Goal: Information Seeking & Learning: Check status

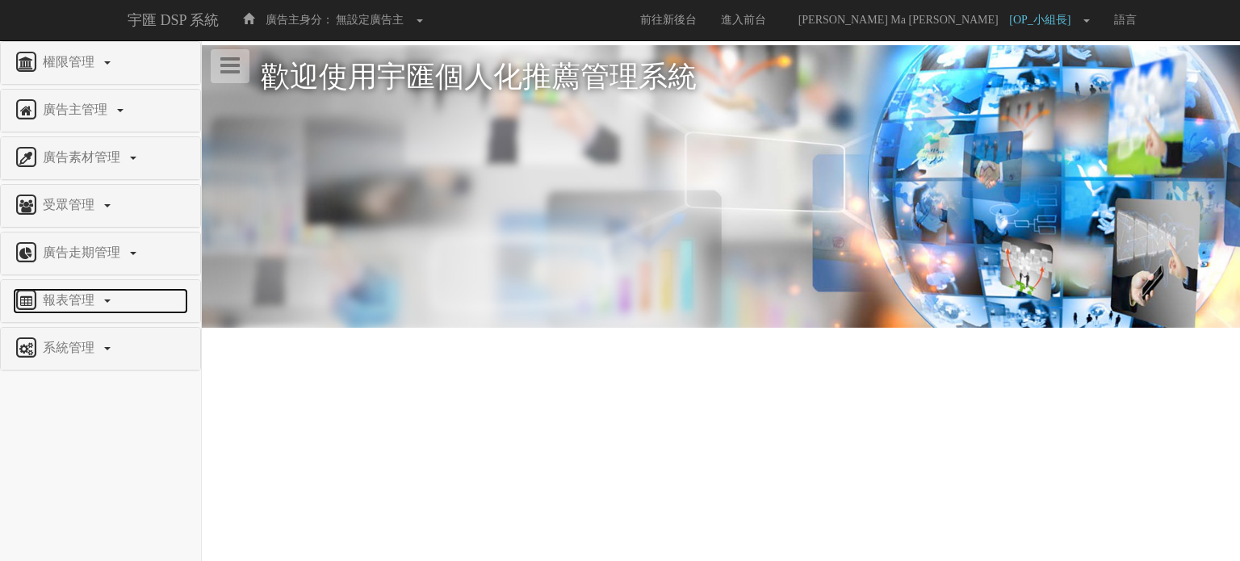
click at [92, 299] on span "報表管理" at bounding box center [71, 300] width 64 height 14
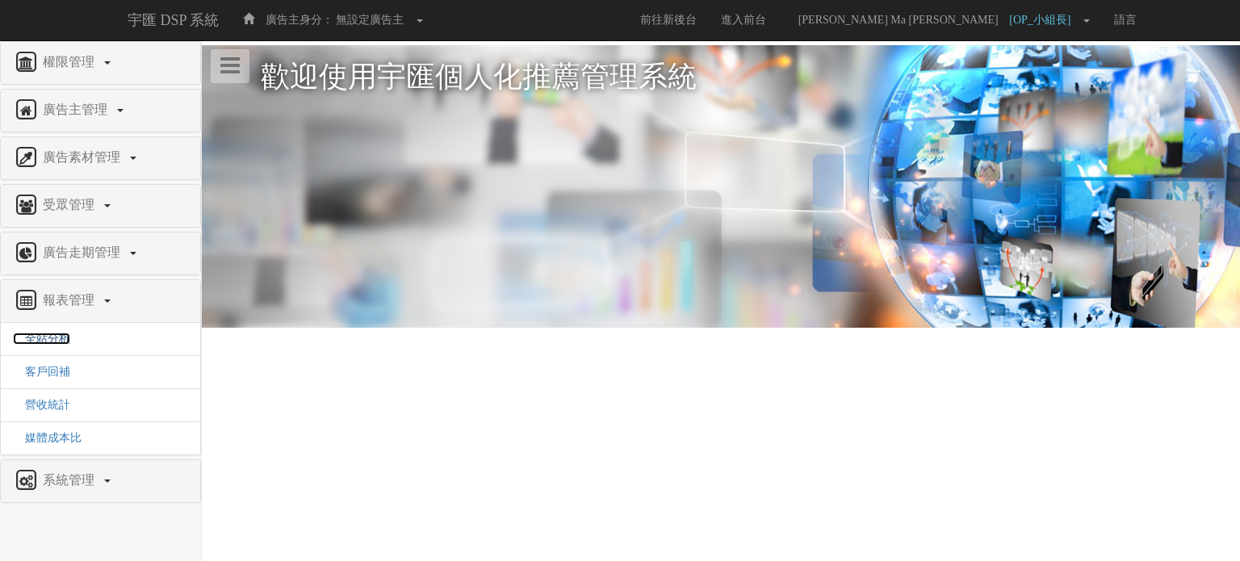
click at [39, 338] on span "全站分析" at bounding box center [41, 339] width 57 height 12
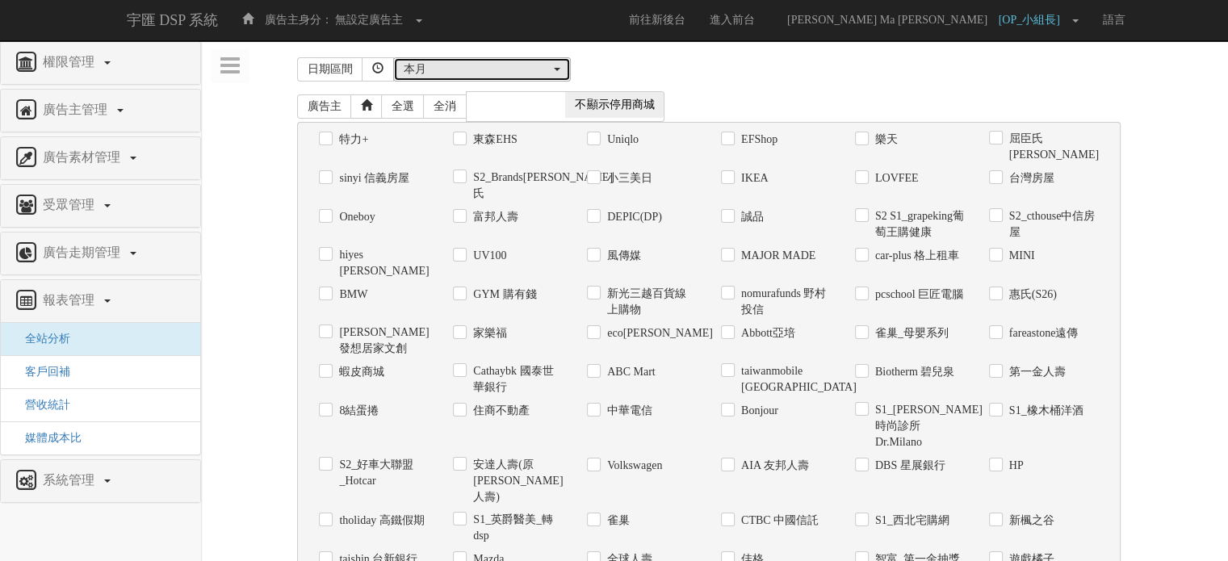
click at [492, 74] on div "本月" at bounding box center [477, 69] width 147 height 16
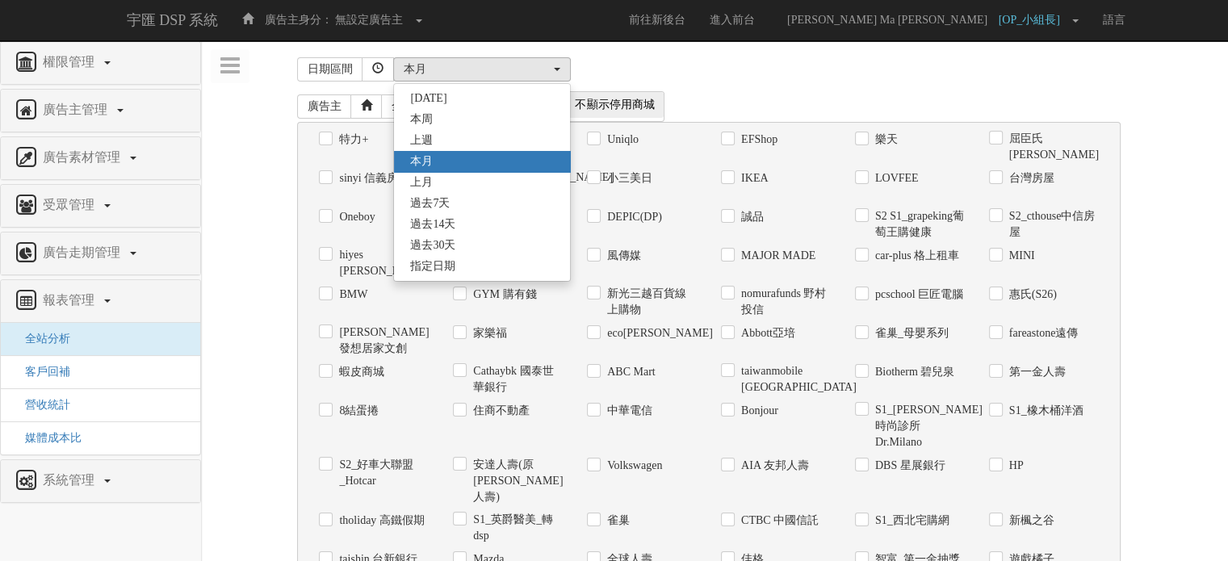
click at [446, 164] on link "本月" at bounding box center [482, 161] width 176 height 21
select select "ThisMonth"
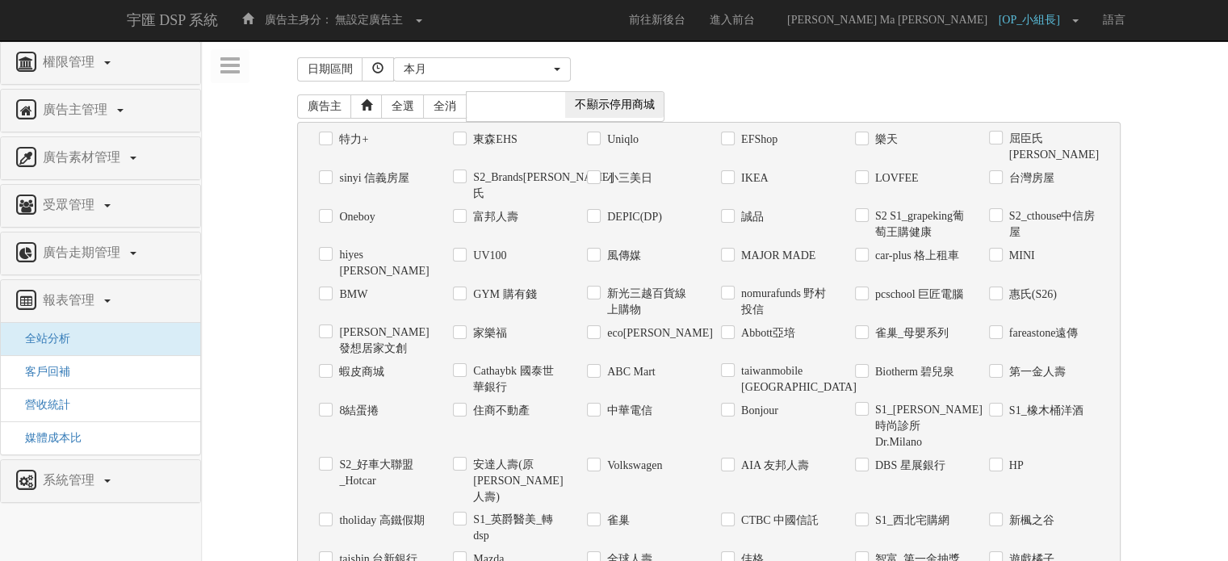
click at [480, 248] on label "UV100" at bounding box center [487, 256] width 37 height 16
click at [463, 250] on input "UV100" at bounding box center [458, 255] width 10 height 10
checkbox input "true"
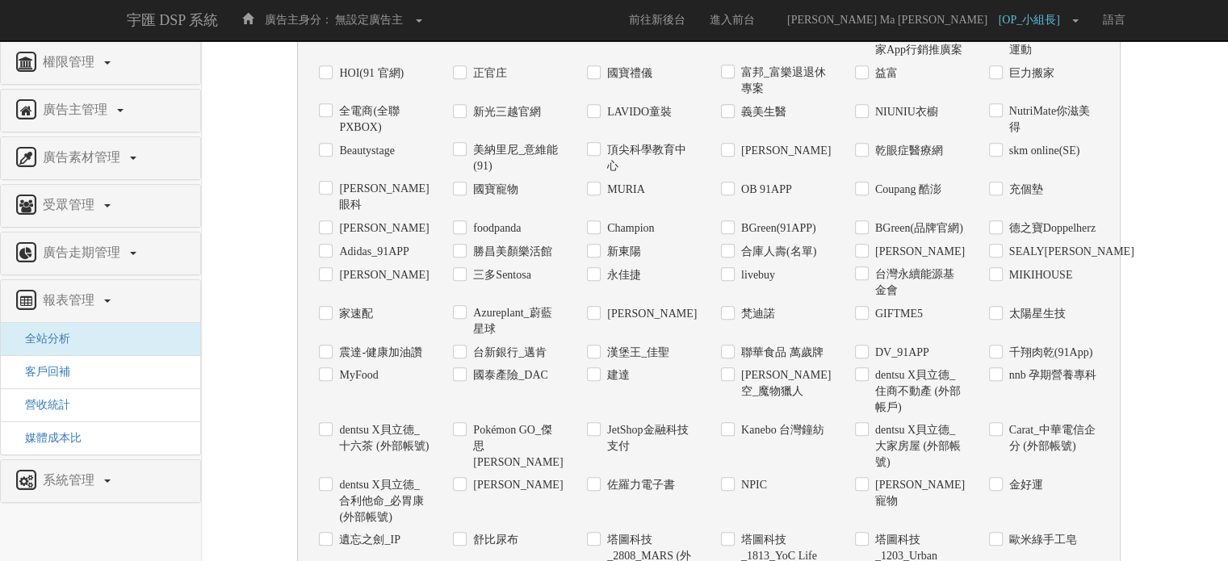
scroll to position [1274, 0]
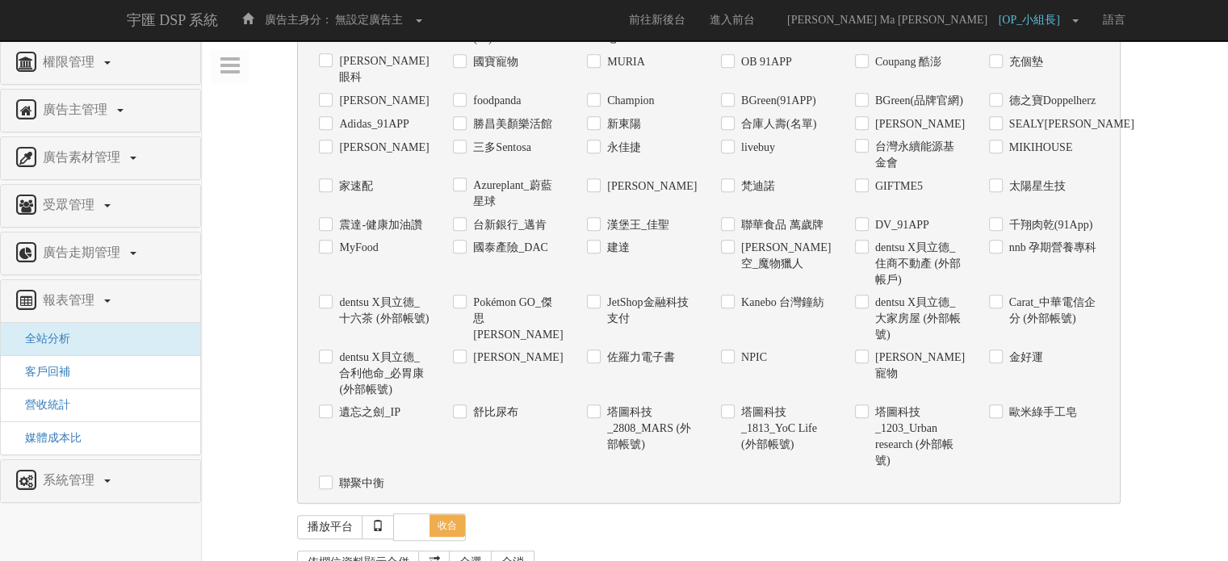
checkbox input "true"
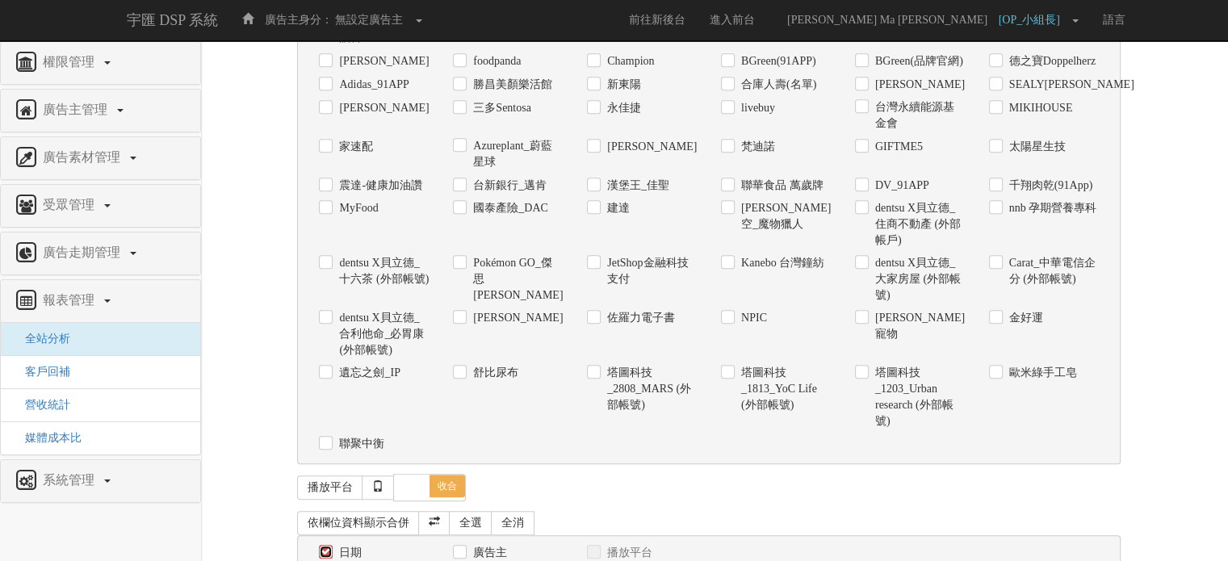
scroll to position [1334, 0]
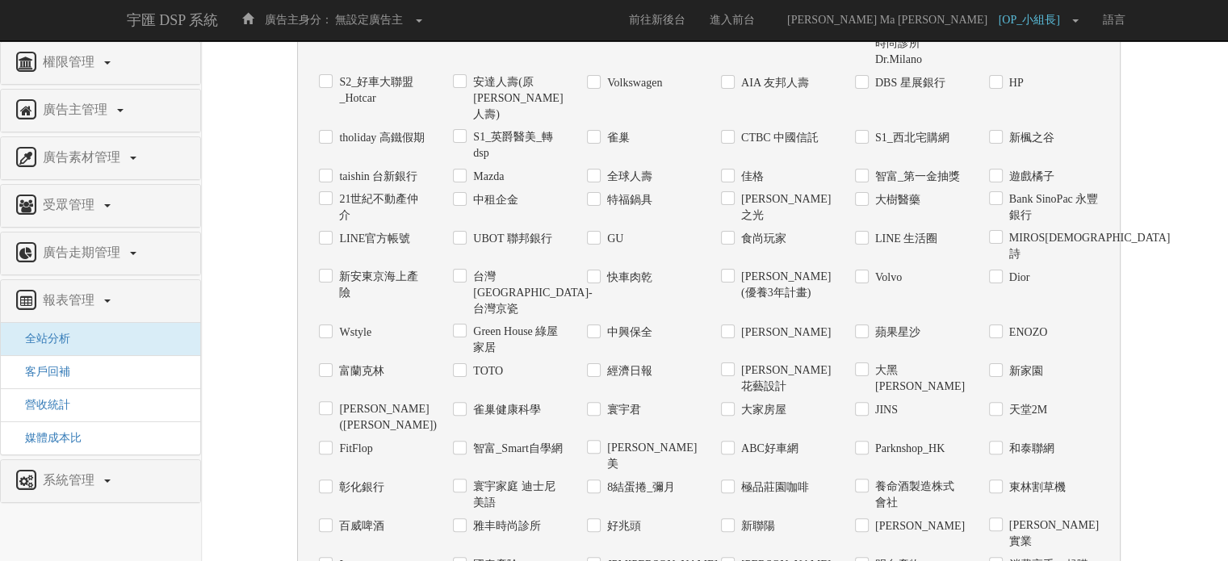
scroll to position [0, 0]
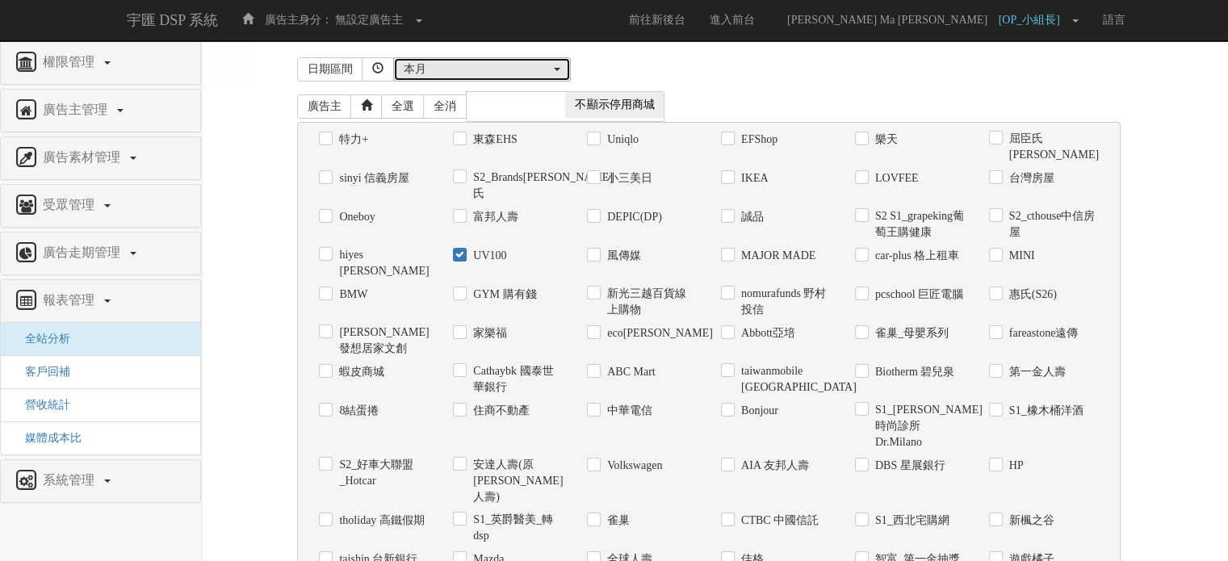
click at [487, 65] on div "本月" at bounding box center [477, 69] width 147 height 16
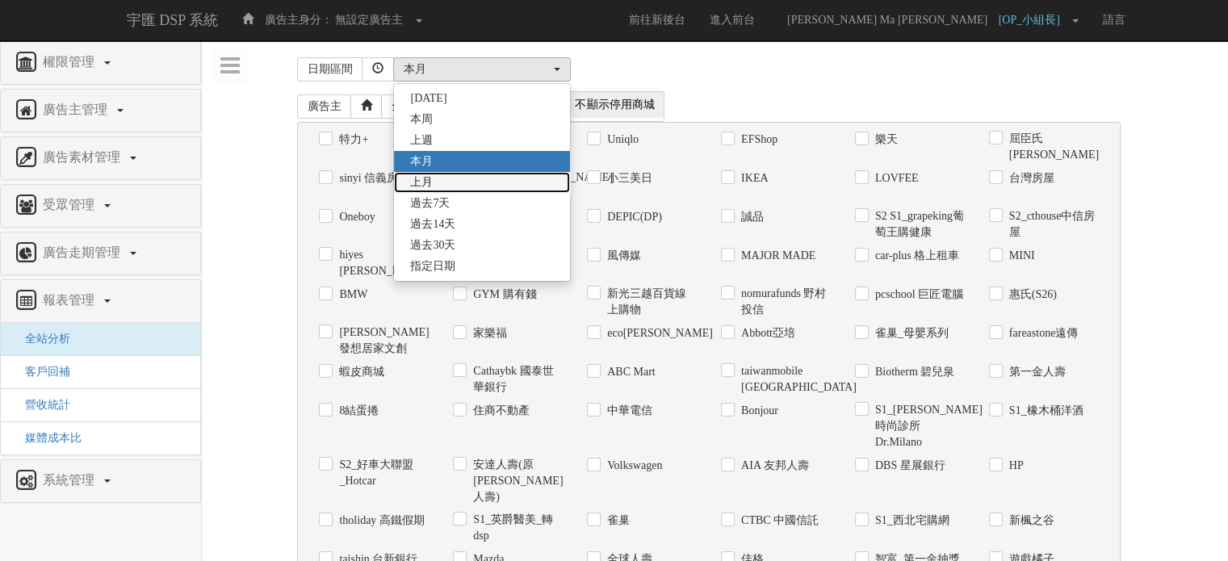
click at [463, 175] on link "上月" at bounding box center [482, 182] width 176 height 21
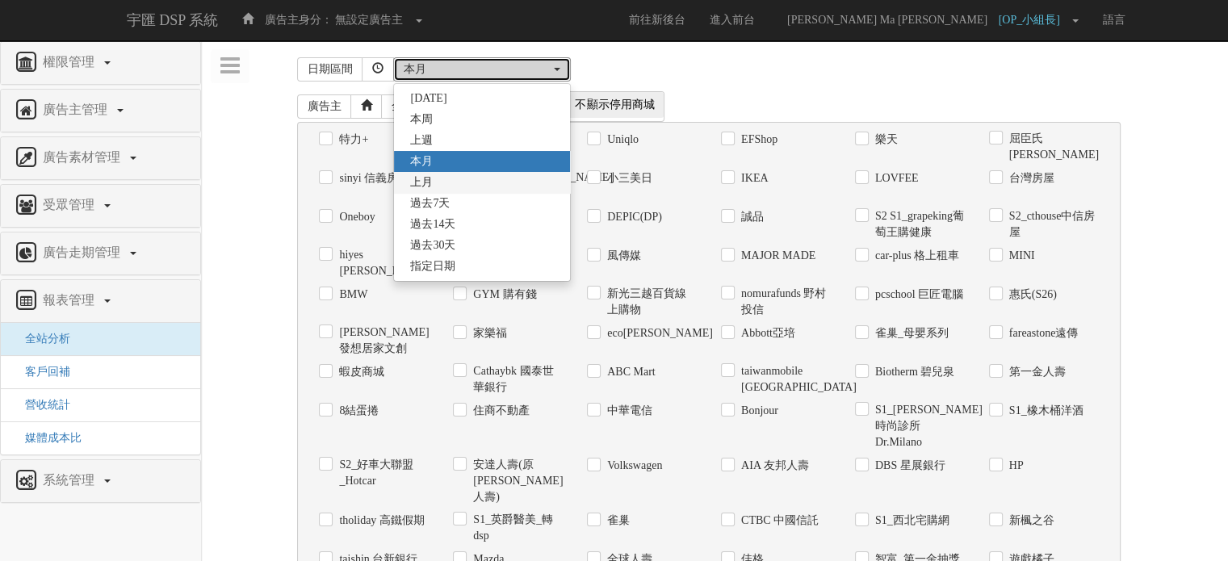
select select "LastMonth"
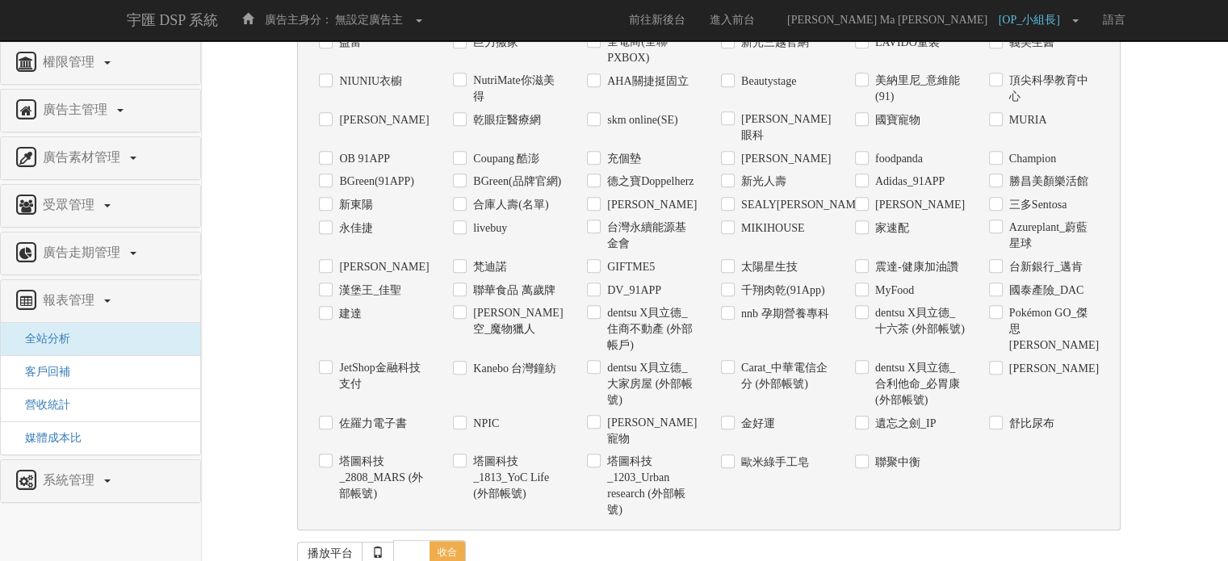
scroll to position [1695, 0]
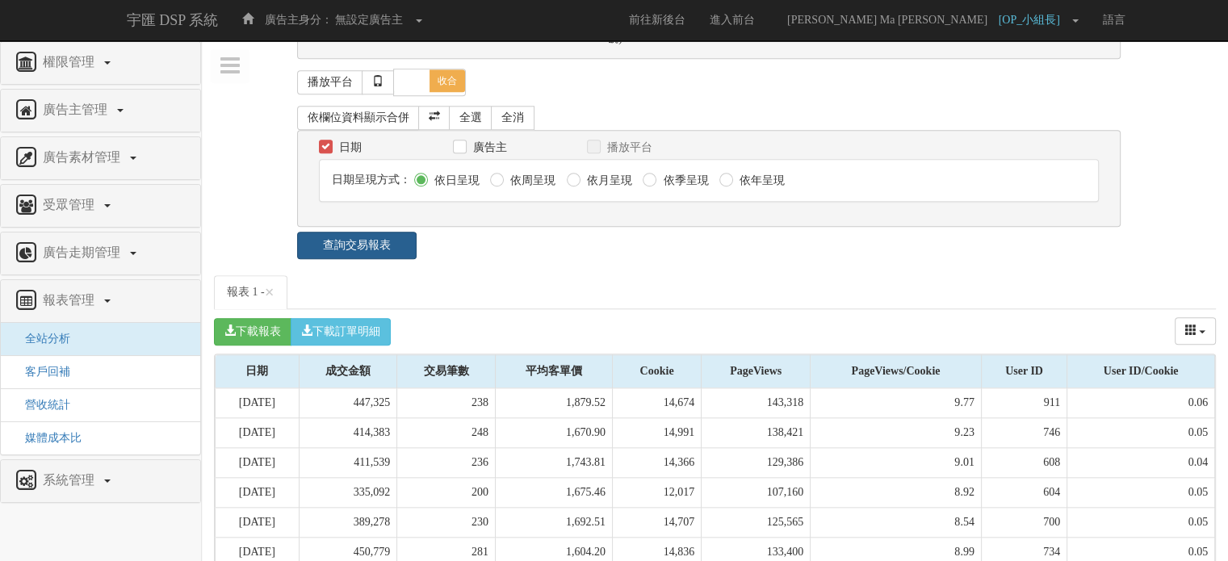
click at [382, 232] on link "查詢交易報表" at bounding box center [356, 245] width 119 height 27
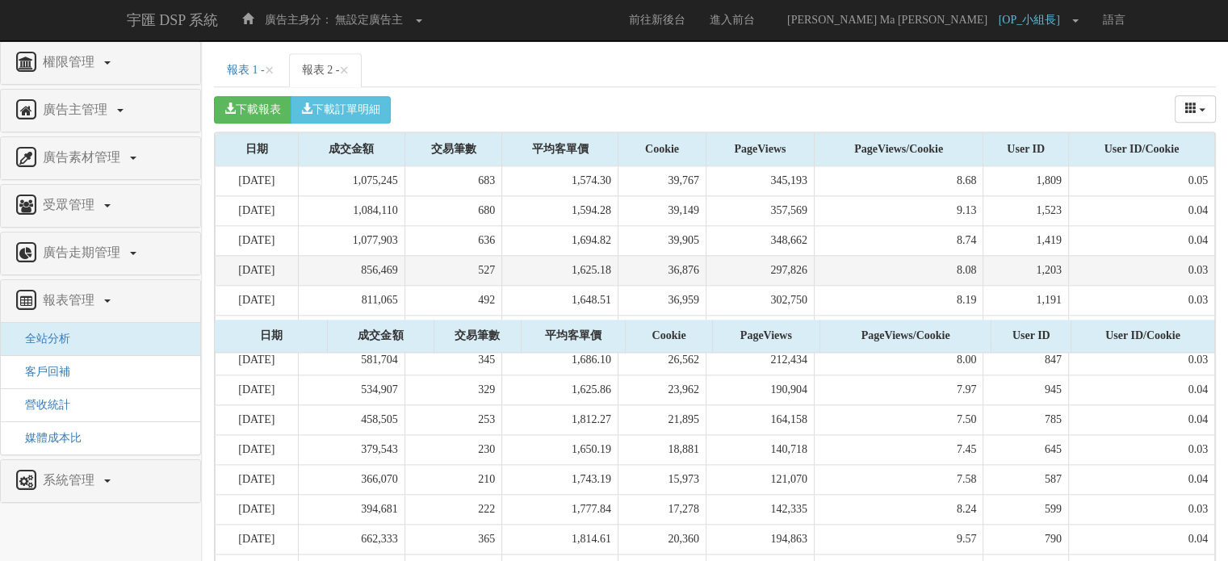
scroll to position [1680, 0]
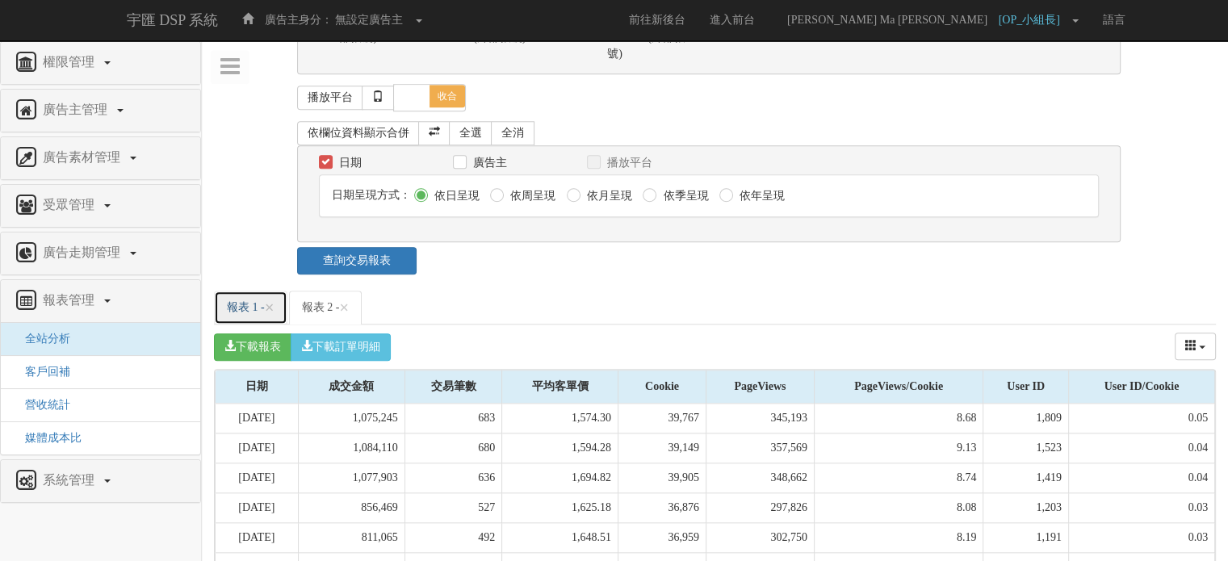
click at [243, 291] on link "報表 1 - ×" at bounding box center [250, 308] width 73 height 34
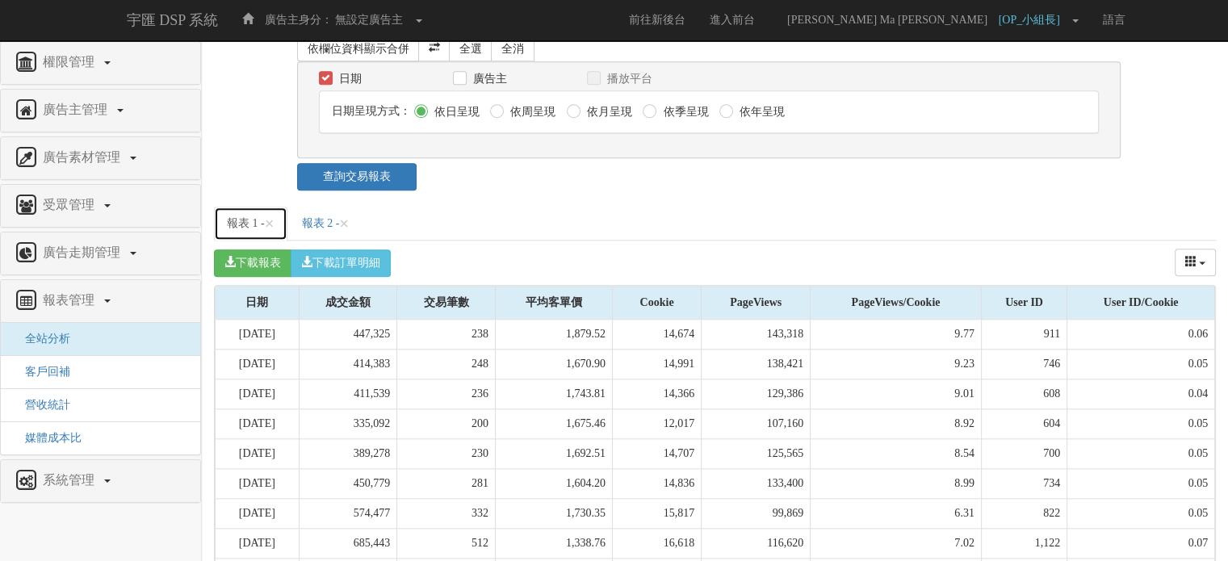
scroll to position [1587, 0]
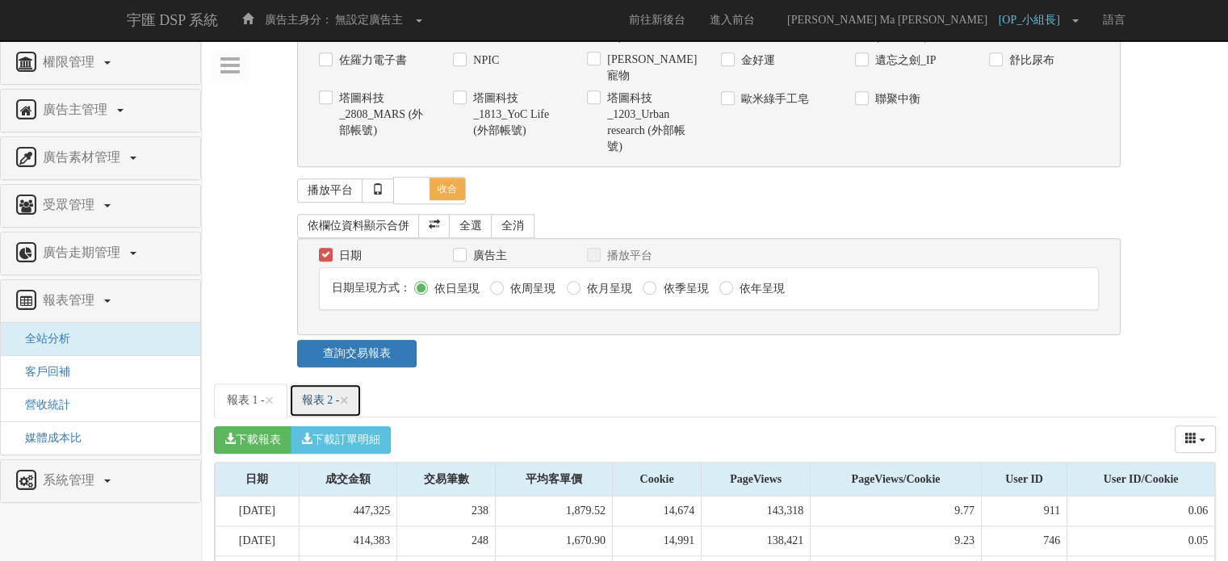
click at [316, 383] on link "報表 2 - ×" at bounding box center [325, 400] width 73 height 34
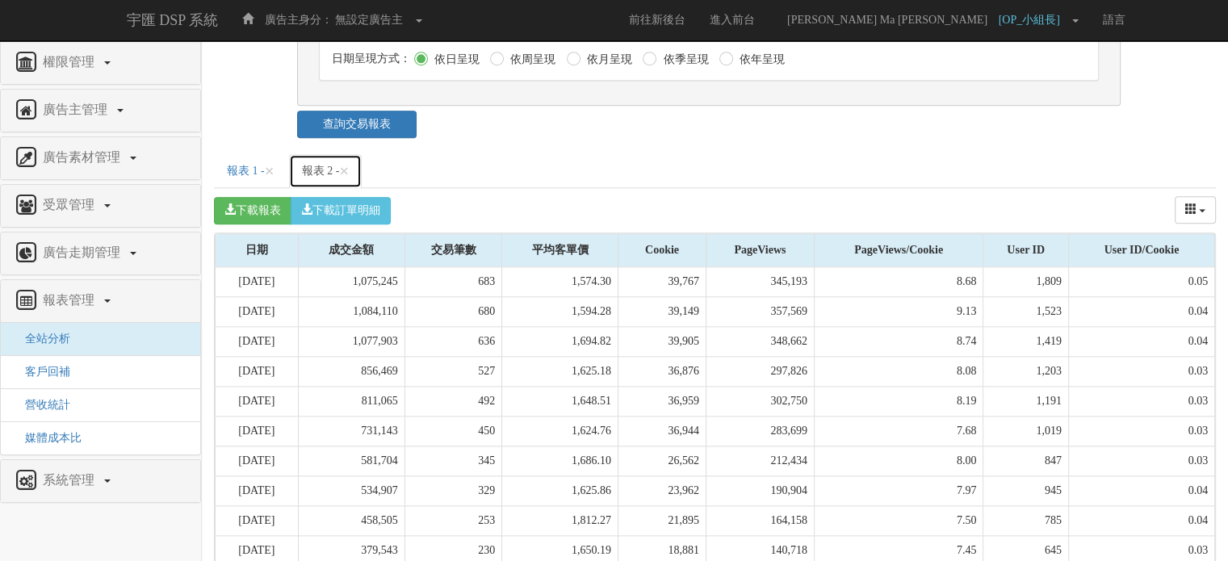
scroll to position [1841, 0]
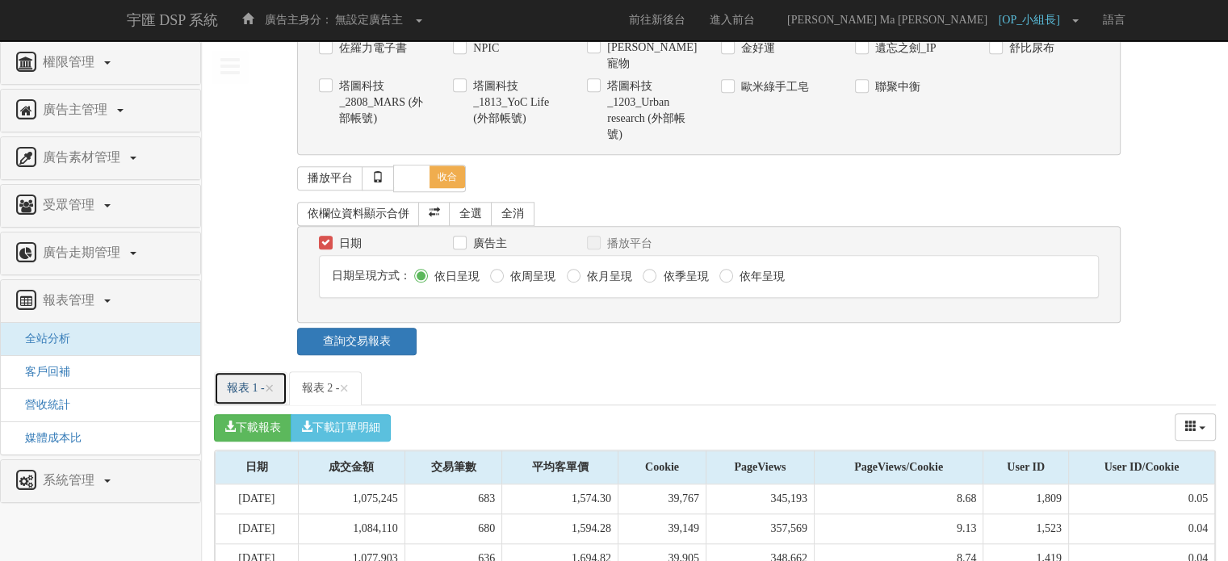
click at [238, 371] on link "報表 1 - ×" at bounding box center [250, 388] width 73 height 34
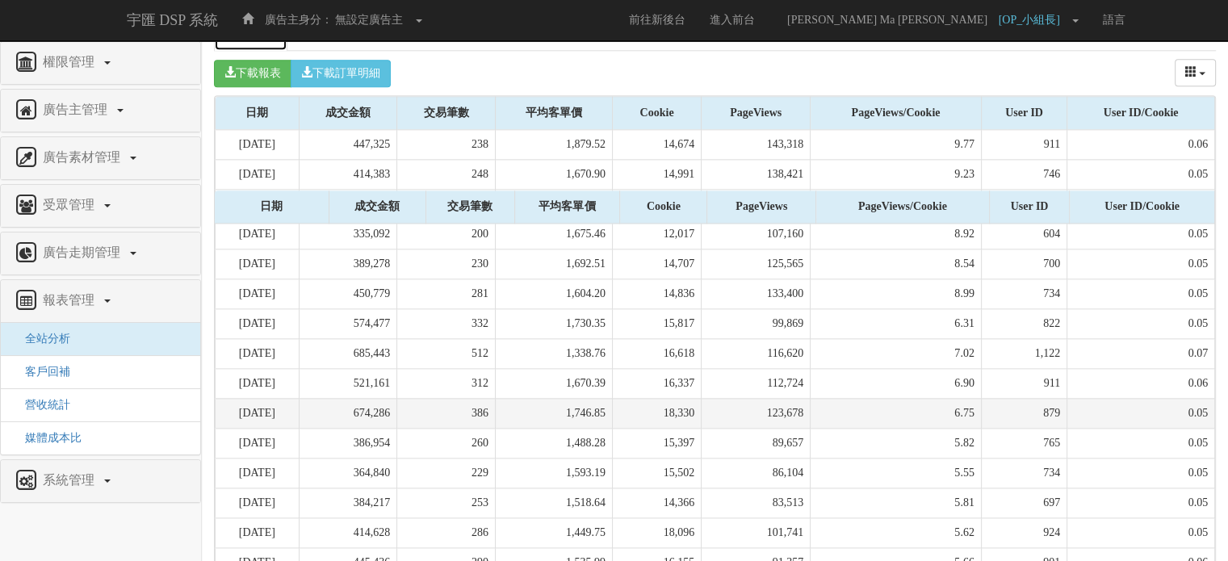
scroll to position [1991, 0]
